Goal: Task Accomplishment & Management: Manage account settings

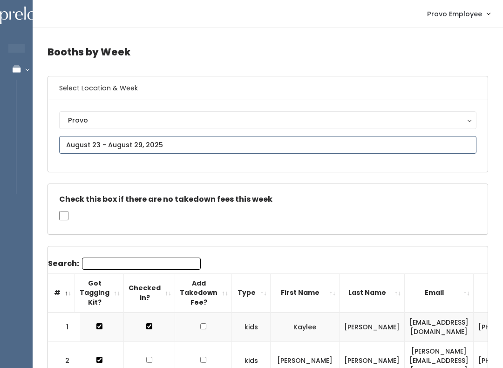
click at [424, 137] on input "text" at bounding box center [267, 145] width 417 height 18
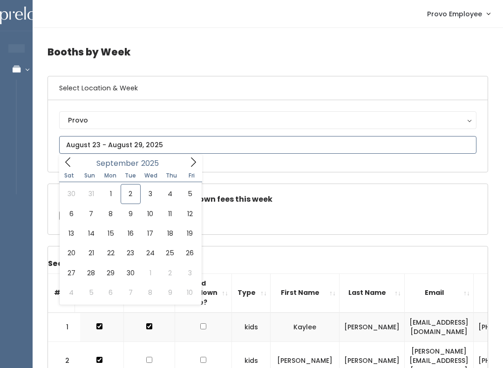
type input "August 30 to September 5"
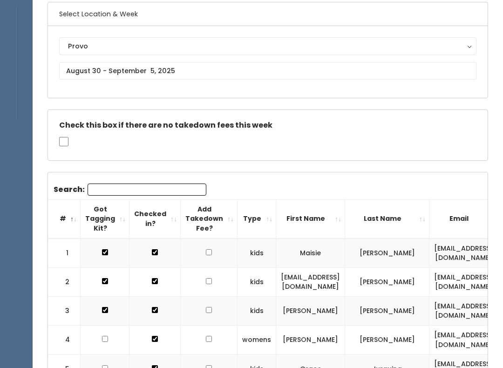
scroll to position [38, 0]
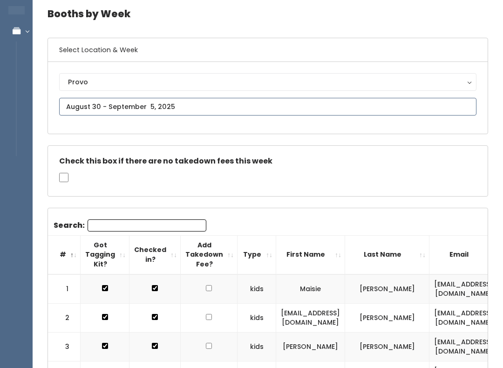
click at [149, 102] on input "text" at bounding box center [267, 107] width 417 height 18
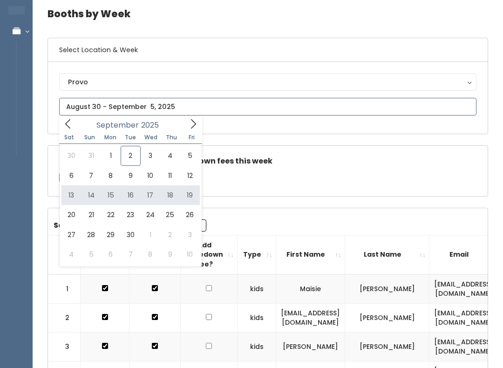
type input "September 13 to September 19"
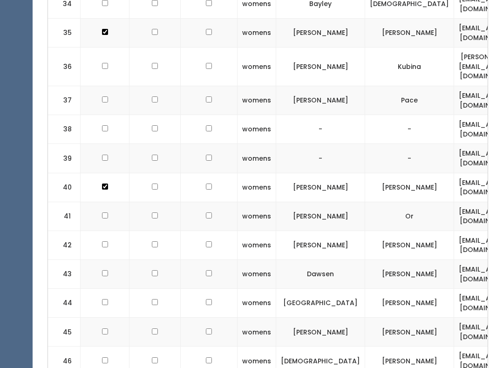
scroll to position [1279, 0]
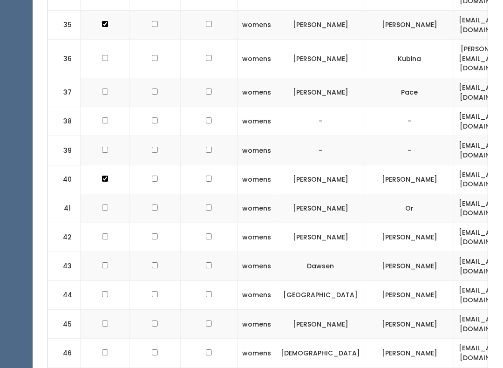
click at [104, 310] on td at bounding box center [105, 324] width 49 height 29
checkbox input "true"
